Goal: Navigation & Orientation: Go to known website

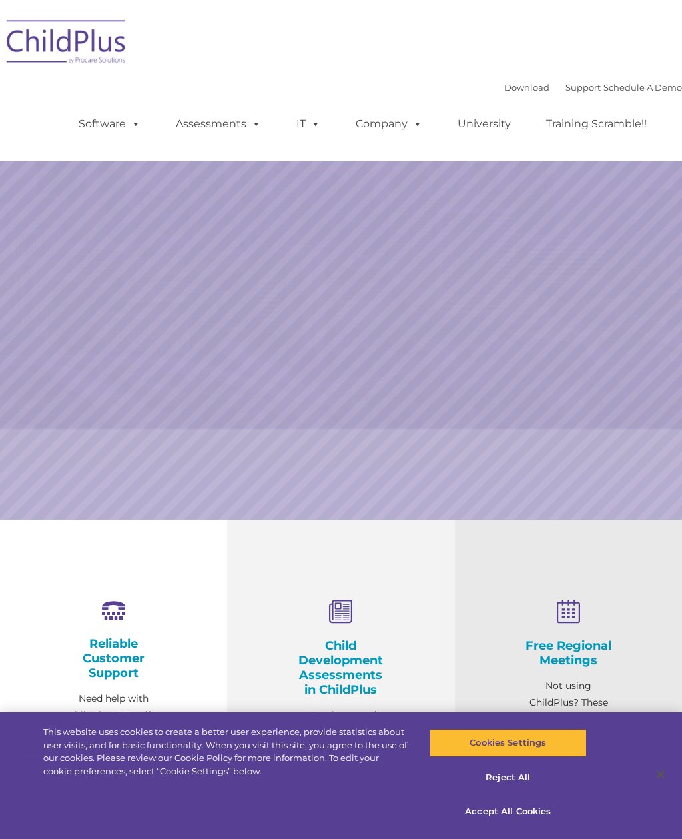
select select "MEDIUM"
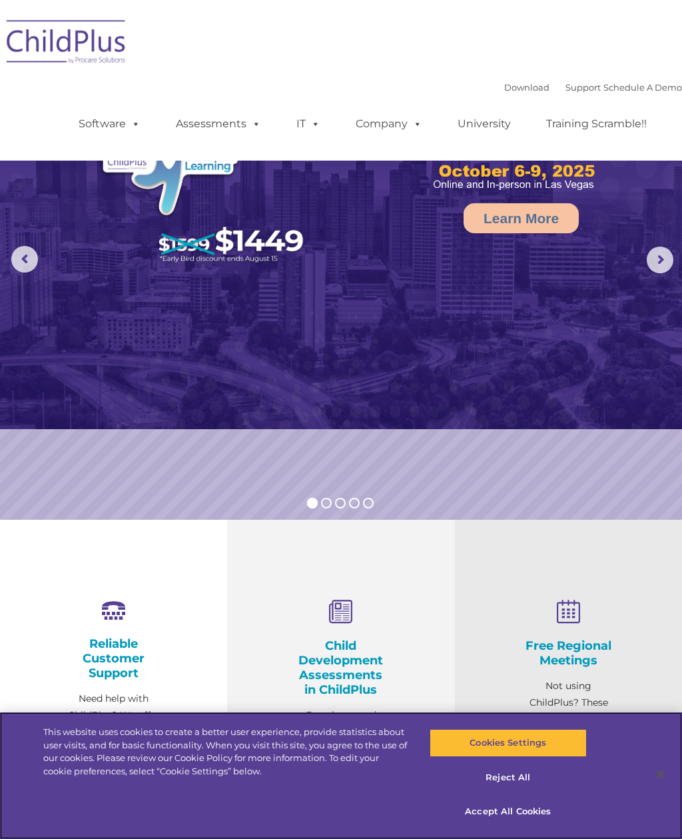
click at [525, 815] on button "Accept All Cookies" at bounding box center [508, 811] width 157 height 28
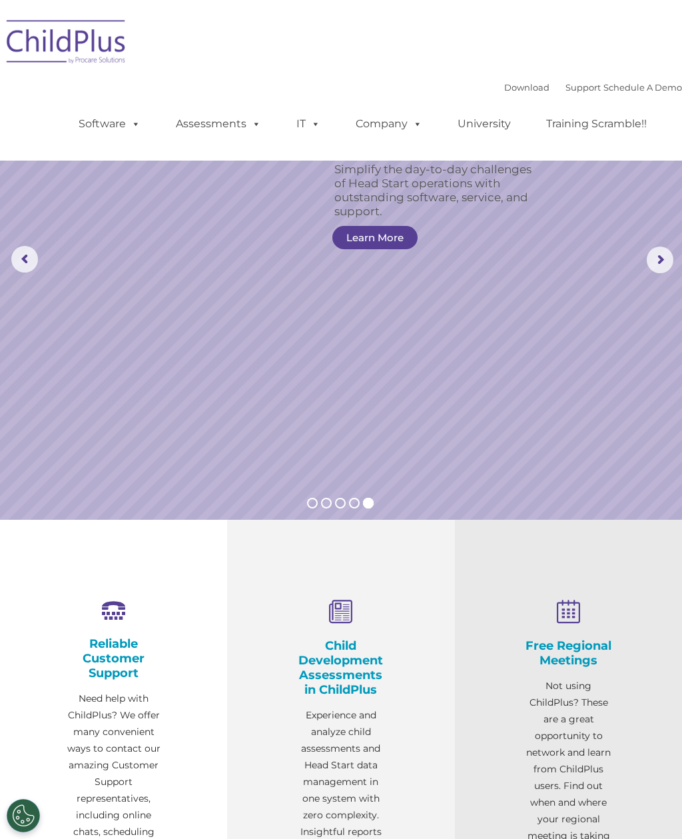
click at [14, 89] on div "Download Support | Schedule A Demo  MENU MENU Software ChildPlus: The original…" at bounding box center [341, 80] width 682 height 141
click at [15, 88] on div "Download Support | Schedule A Demo  MENU MENU Software ChildPlus: The original…" at bounding box center [341, 80] width 682 height 141
click at [37, 51] on img at bounding box center [66, 44] width 133 height 67
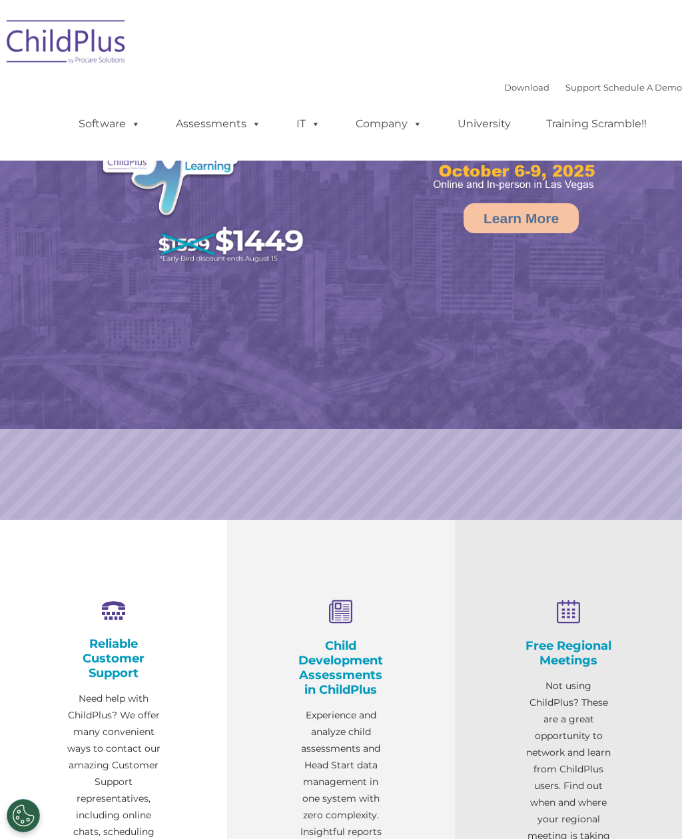
select select "MEDIUM"
